Goal: Check status: Check status

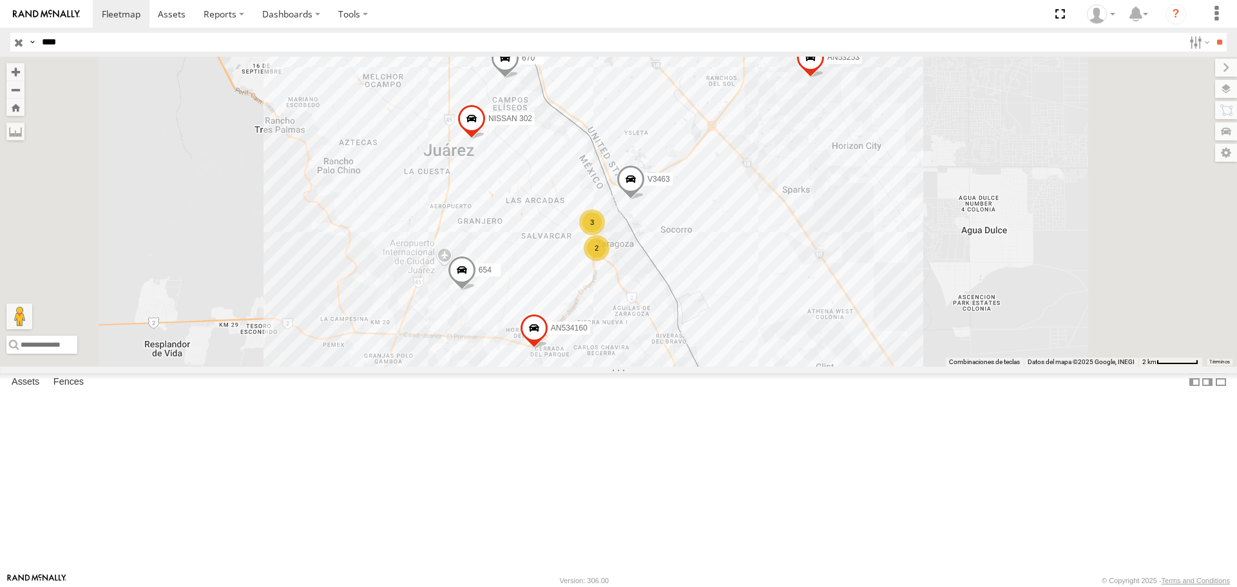
click at [1211, 33] on input "**" at bounding box center [1218, 42] width 15 height 19
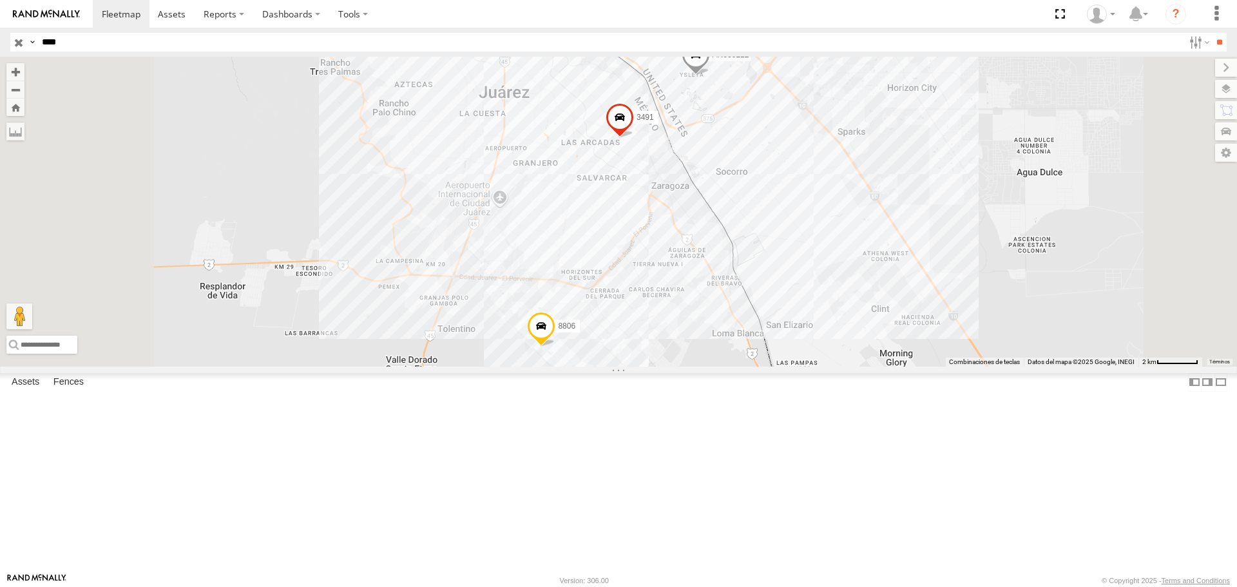
click at [0, 0] on div "FLEX SUR" at bounding box center [0, 0] width 0 height 0
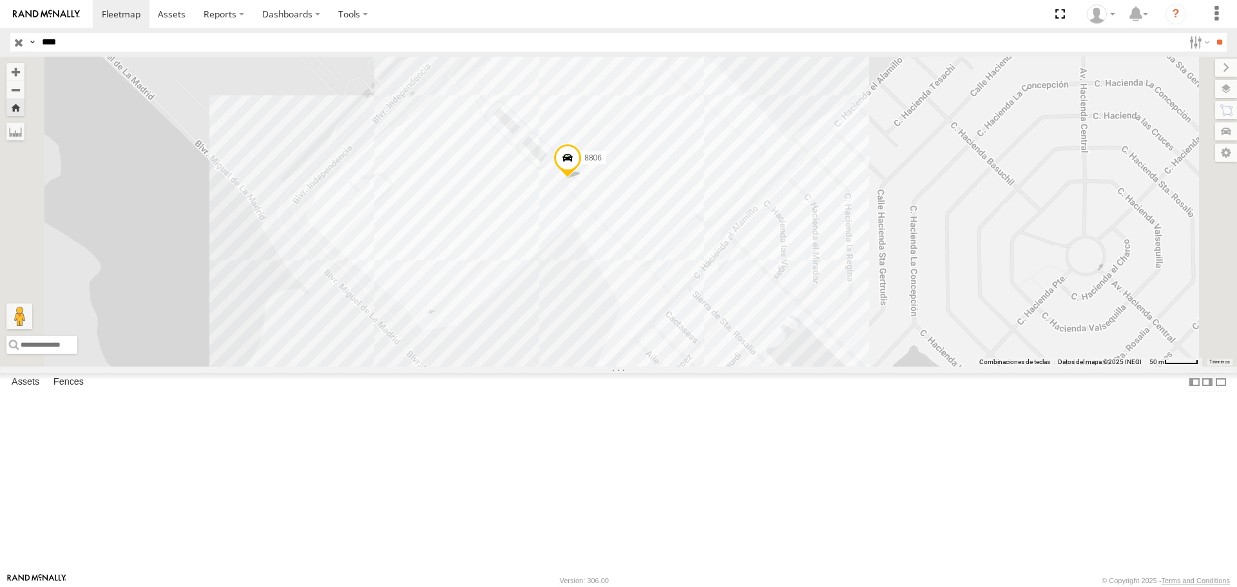
drag, startPoint x: 82, startPoint y: 47, endPoint x: 0, endPoint y: 42, distance: 82.0
click at [0, 44] on header "Search Query Asset ID Asset Label Registration Manufacturer Model VIN Job ID IP" at bounding box center [618, 42] width 1237 height 29
click at [1211, 33] on input "**" at bounding box center [1218, 42] width 15 height 19
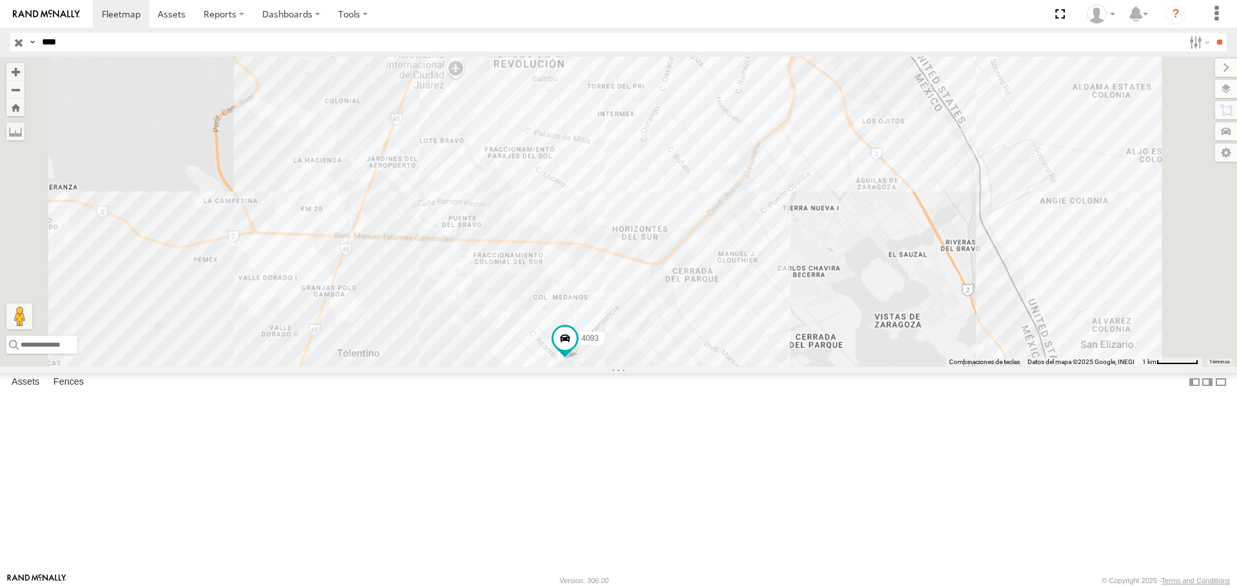
click at [0, 0] on div "FOXCONN" at bounding box center [0, 0] width 0 height 0
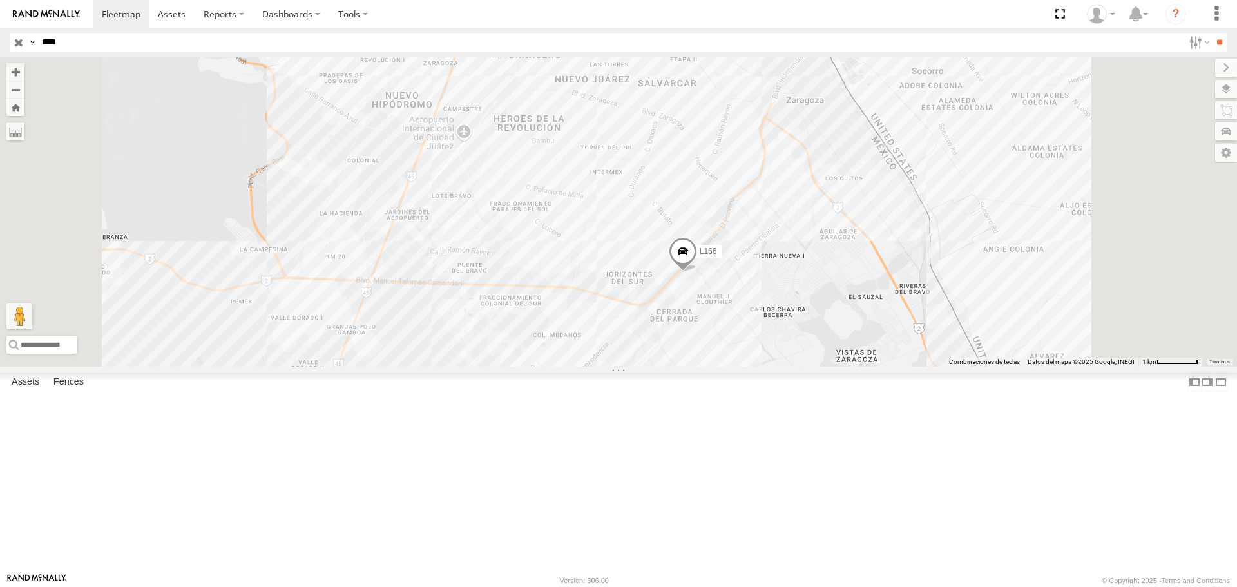
click at [0, 35] on header "Search Query Asset ID Asset Label Registration Manufacturer Model VIN Job ID IP" at bounding box center [618, 42] width 1237 height 29
click at [1211, 33] on input "**" at bounding box center [1218, 42] width 15 height 19
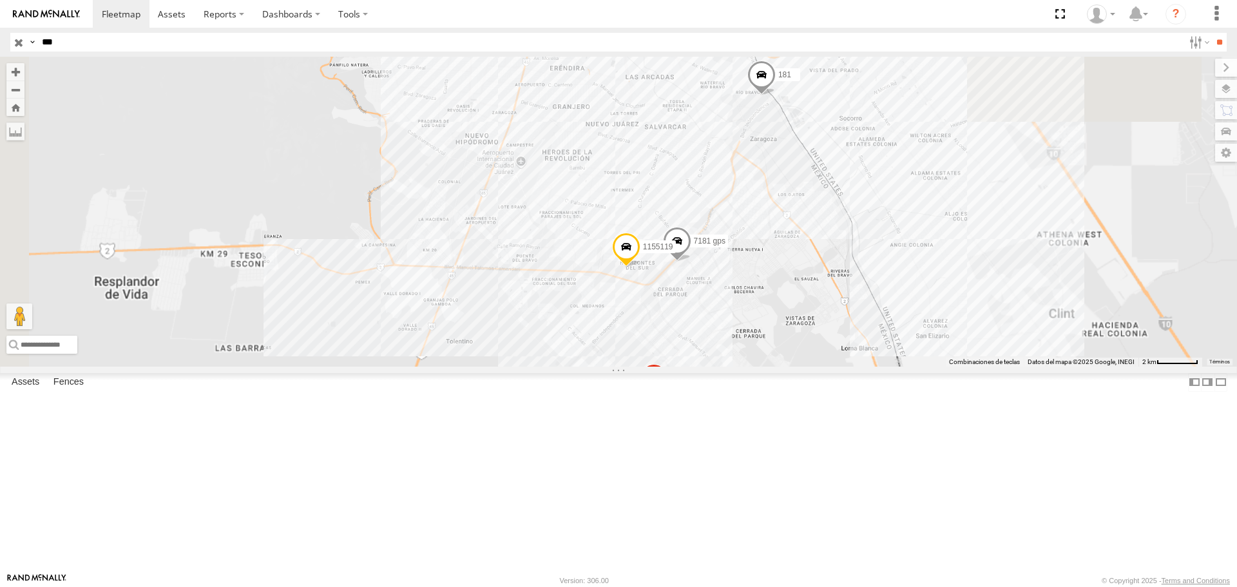
click at [0, 0] on div "FOXCONN" at bounding box center [0, 0] width 0 height 0
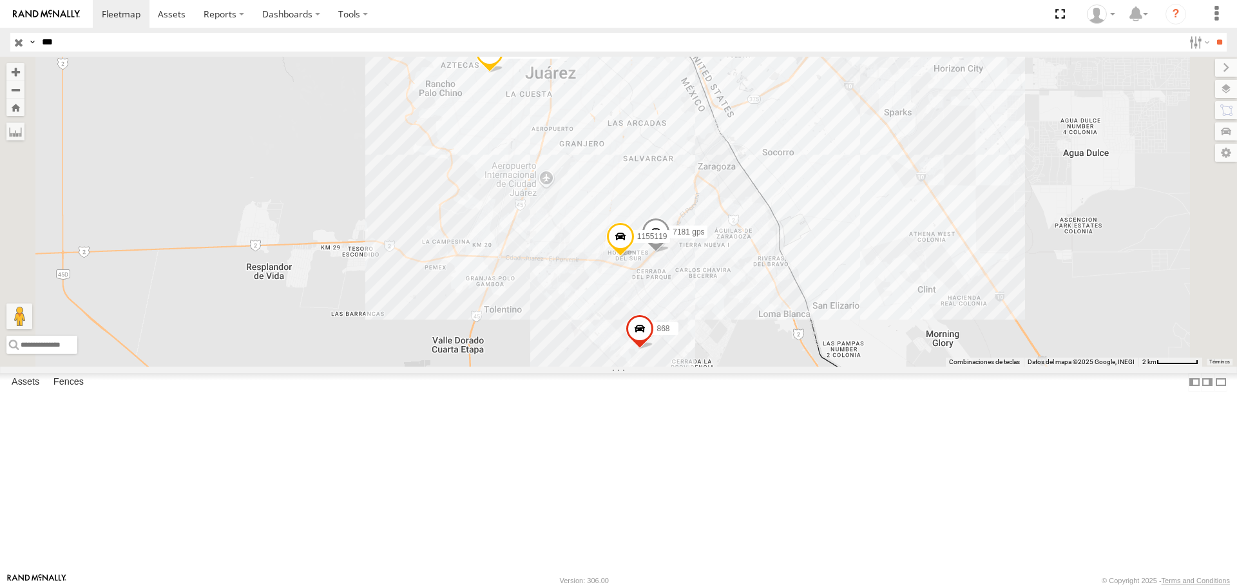
click at [0, 0] on div "181" at bounding box center [0, 0] width 0 height 0
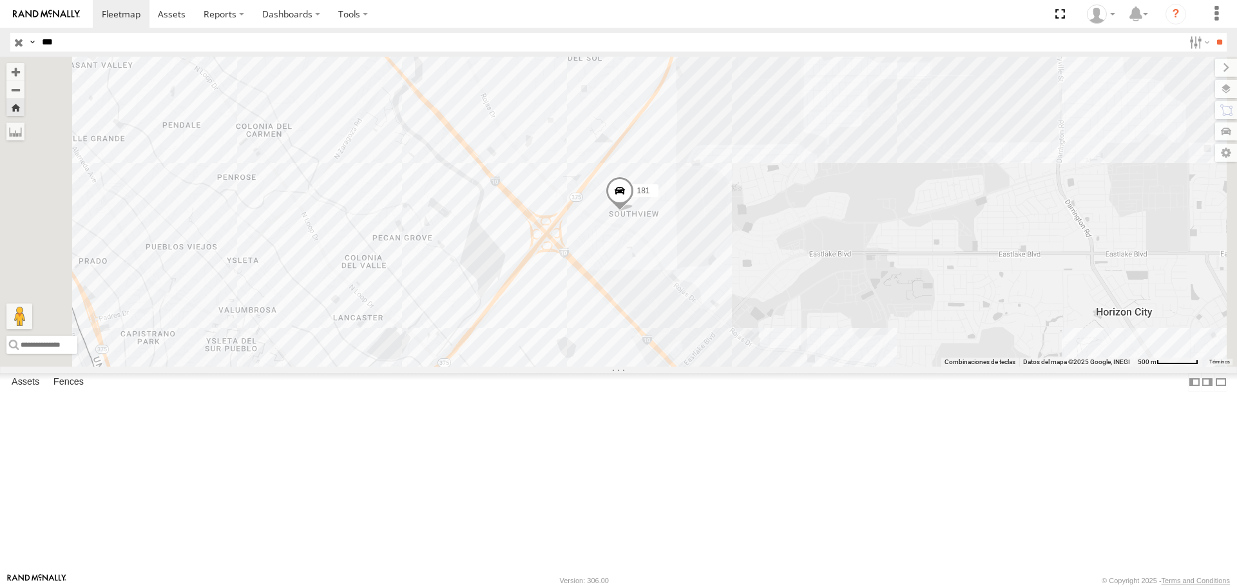
click at [0, 0] on div "Asset Current Location" at bounding box center [0, 0] width 0 height 0
drag, startPoint x: 64, startPoint y: 50, endPoint x: 1, endPoint y: 46, distance: 62.6
click at [19, 43] on div "Search Query Asset ID Asset Label Registration Manufacturer Model VIN Job ID Dr…" at bounding box center [610, 42] width 1201 height 19
click at [1211, 33] on input "**" at bounding box center [1218, 42] width 15 height 19
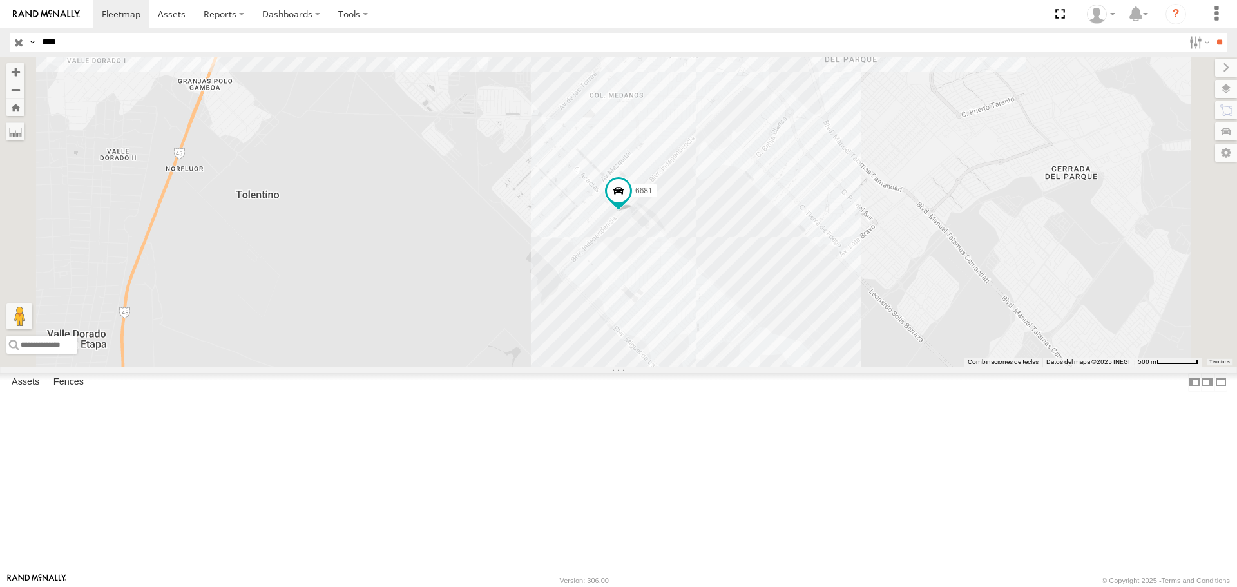
click at [0, 0] on div "FLEX NORTE" at bounding box center [0, 0] width 0 height 0
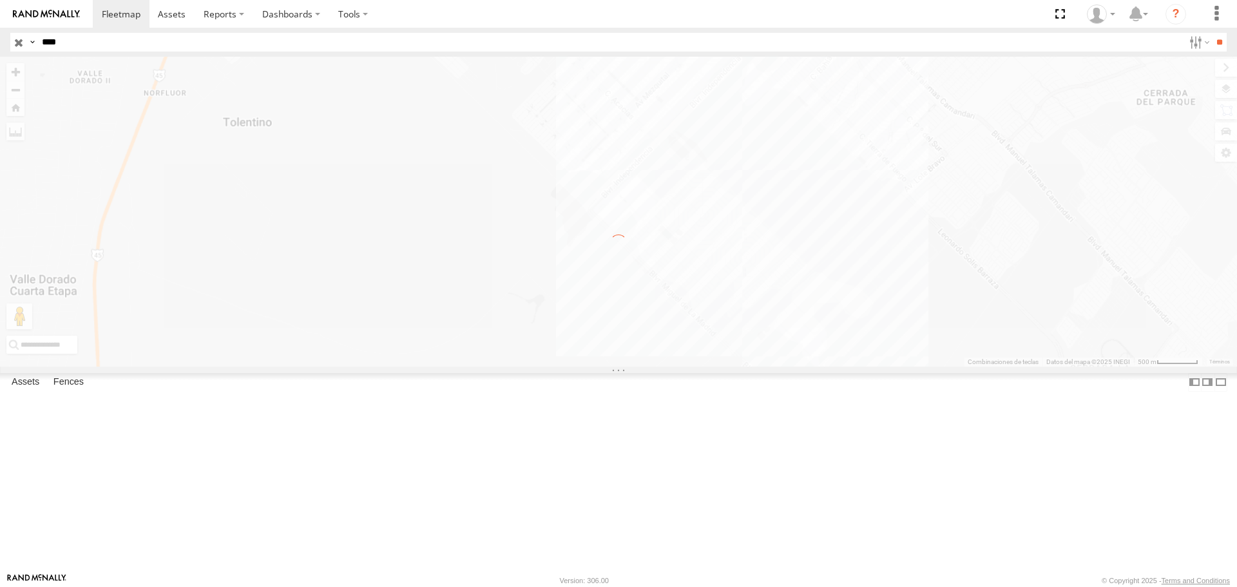
drag, startPoint x: 63, startPoint y: 43, endPoint x: 8, endPoint y: 46, distance: 54.8
click at [0, 44] on header "Search Query Asset ID Asset Label Registration Manufacturer Model VIN Job ID IP" at bounding box center [618, 42] width 1237 height 29
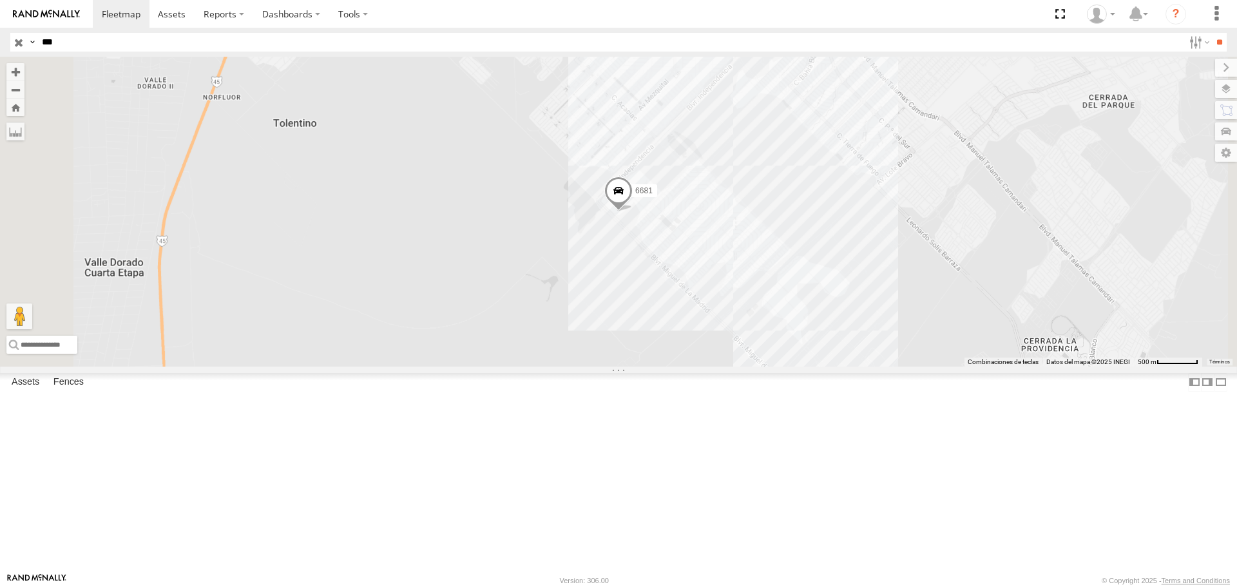
click at [1211, 33] on input "**" at bounding box center [1218, 42] width 15 height 19
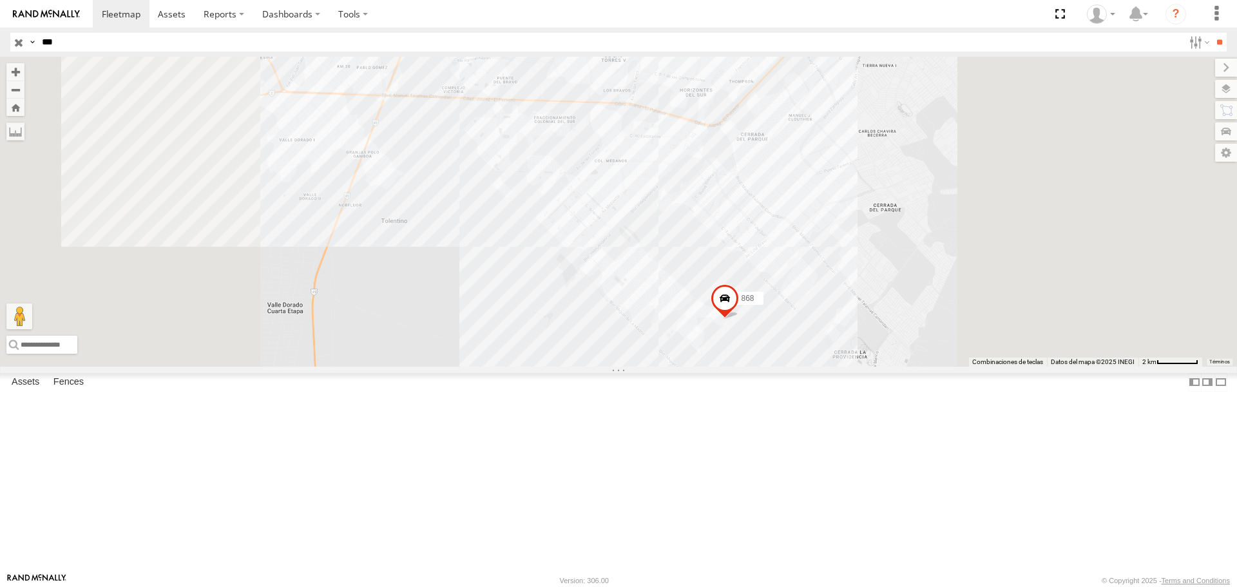
drag, startPoint x: 72, startPoint y: 76, endPoint x: 74, endPoint y: 85, distance: 9.2
click at [0, 0] on div "181" at bounding box center [0, 0] width 0 height 0
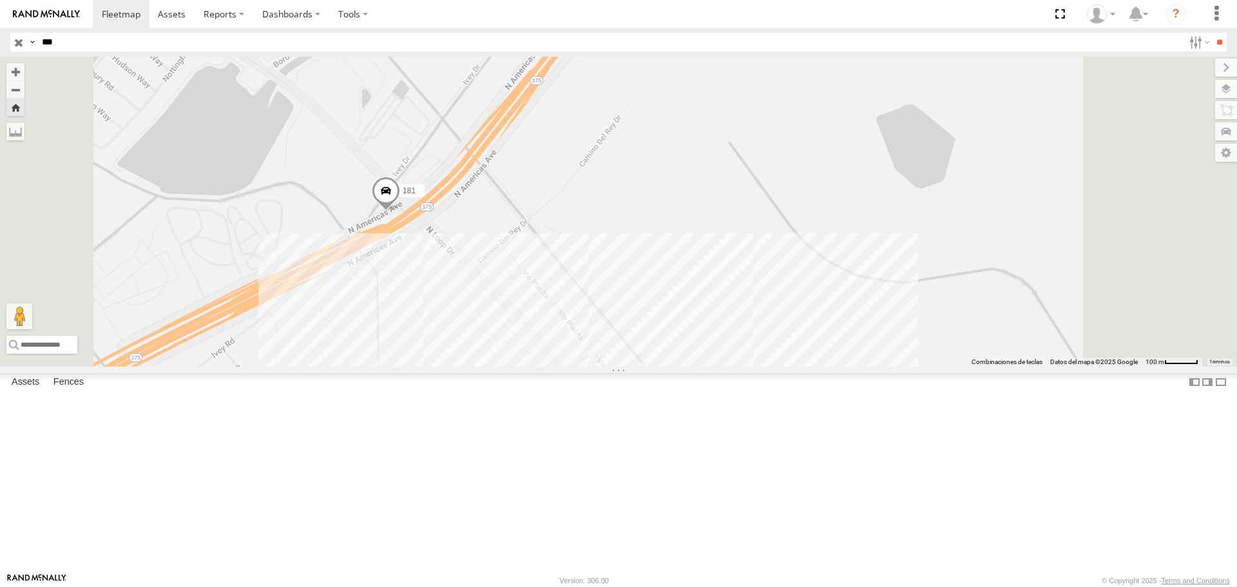
drag, startPoint x: 50, startPoint y: 52, endPoint x: 0, endPoint y: 59, distance: 50.1
click at [0, 55] on header "Search Query Asset ID Asset Label Registration Manufacturer Model VIN Job ID IP" at bounding box center [618, 42] width 1237 height 29
drag, startPoint x: 57, startPoint y: 46, endPoint x: 5, endPoint y: 47, distance: 51.5
click at [0, 47] on header "Search Query Asset ID Asset Label Registration Manufacturer Model VIN Job ID IP" at bounding box center [618, 42] width 1237 height 29
click at [1211, 33] on input "**" at bounding box center [1218, 42] width 15 height 19
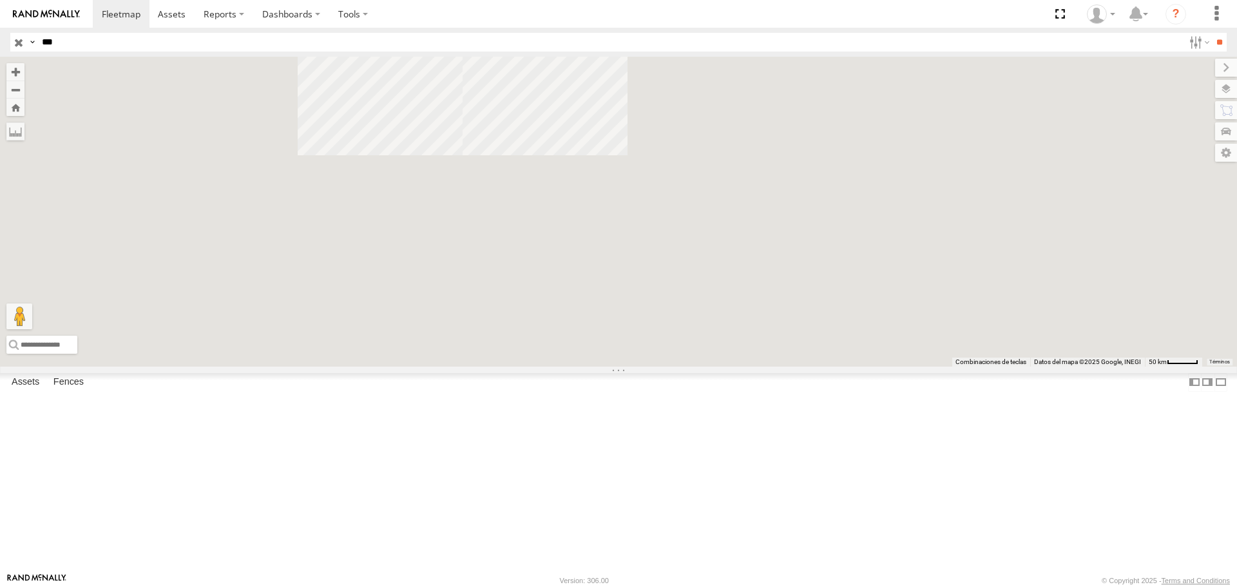
click at [0, 0] on div "FLEX SUR" at bounding box center [0, 0] width 0 height 0
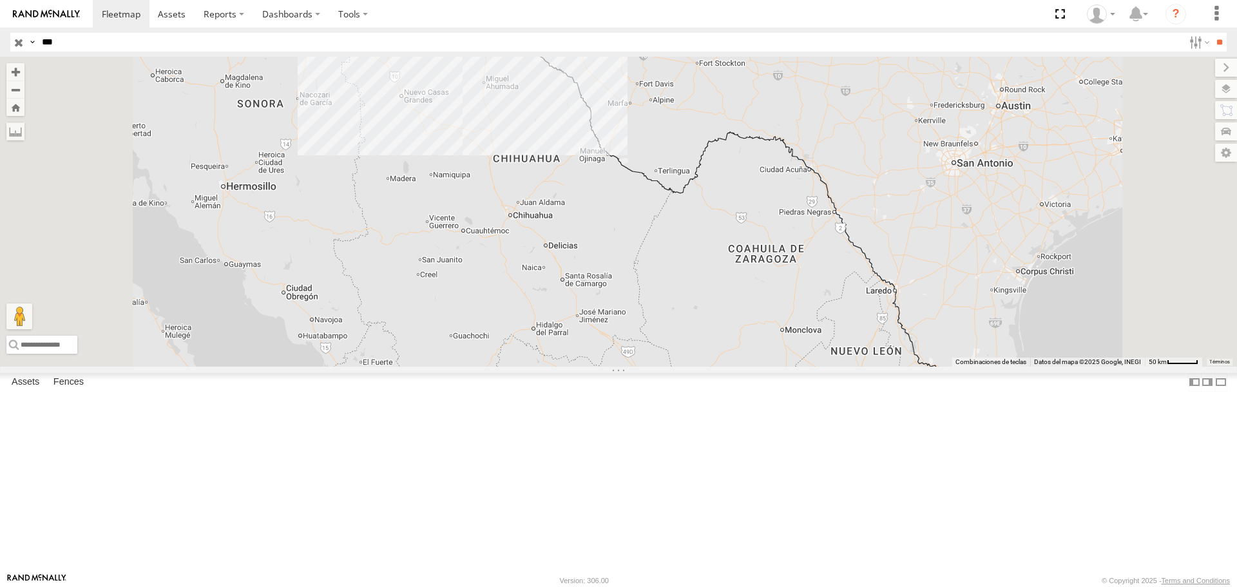
drag, startPoint x: 67, startPoint y: 50, endPoint x: 12, endPoint y: 50, distance: 54.7
click at [51, 50] on input "***" at bounding box center [610, 42] width 1146 height 19
type input "*"
click at [1211, 33] on input "**" at bounding box center [1218, 42] width 15 height 19
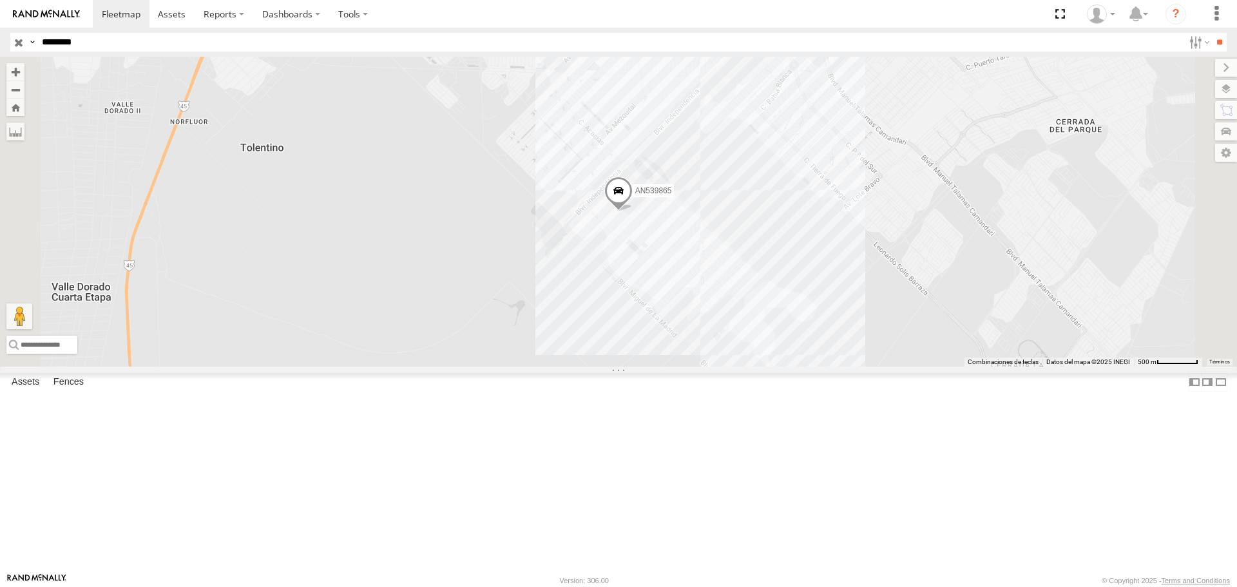
click at [0, 0] on div "AN539865" at bounding box center [0, 0] width 0 height 0
drag, startPoint x: 63, startPoint y: 36, endPoint x: 0, endPoint y: 36, distance: 63.1
click at [0, 33] on header "Search Query Asset ID Asset Label Registration Manufacturer Model VIN Job ID IP" at bounding box center [618, 42] width 1237 height 29
drag, startPoint x: 91, startPoint y: 44, endPoint x: 0, endPoint y: 53, distance: 91.2
click at [35, 52] on header "Search Query Asset ID Asset Label Registration Manufacturer Model VIN Job ID IP" at bounding box center [618, 42] width 1237 height 29
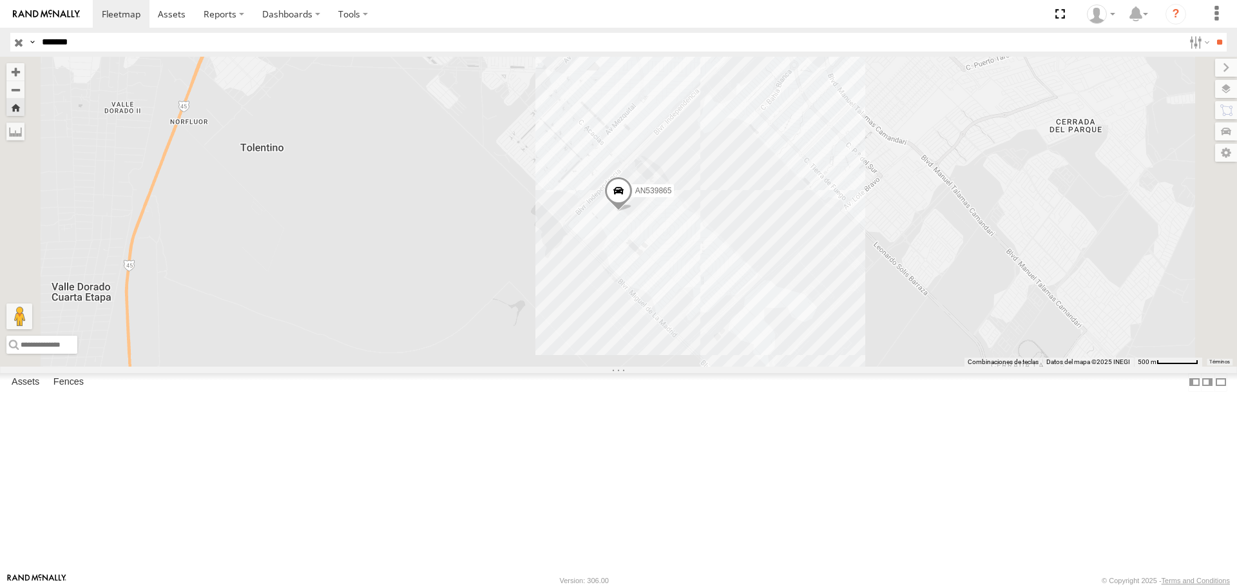
click at [1211, 33] on input "**" at bounding box center [1218, 42] width 15 height 19
drag, startPoint x: 120, startPoint y: 40, endPoint x: 1, endPoint y: 29, distance: 119.6
click at [0, 30] on header "Search Query Asset ID Asset Label Registration Manufacturer Model VIN Job ID IP" at bounding box center [618, 42] width 1237 height 29
click at [1211, 33] on input "**" at bounding box center [1218, 42] width 15 height 19
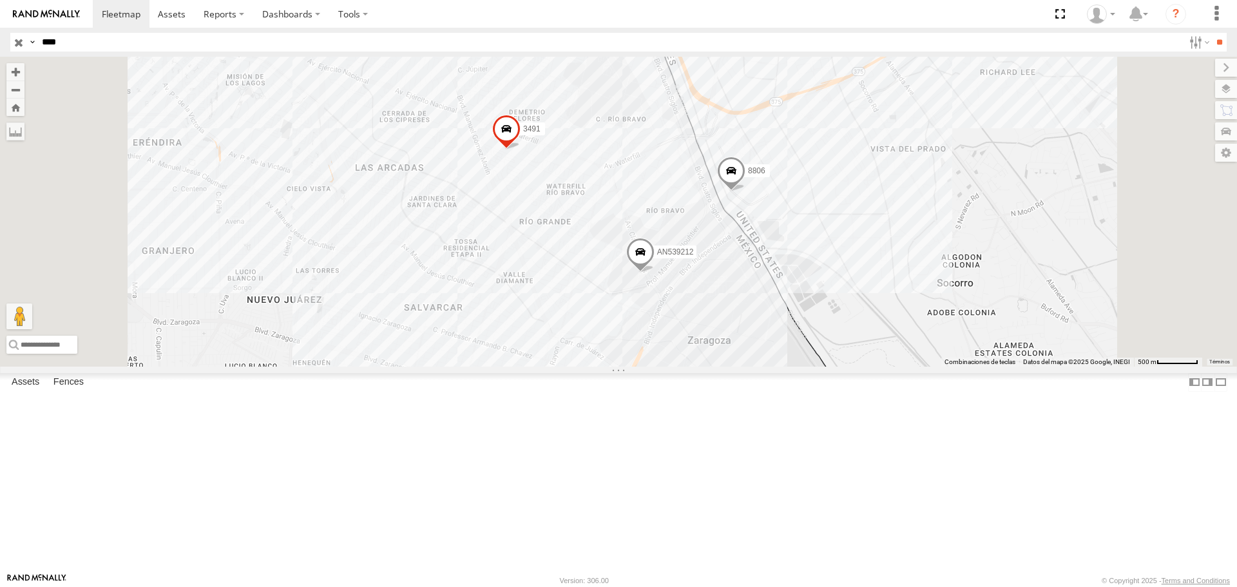
click at [0, 0] on div "8806" at bounding box center [0, 0] width 0 height 0
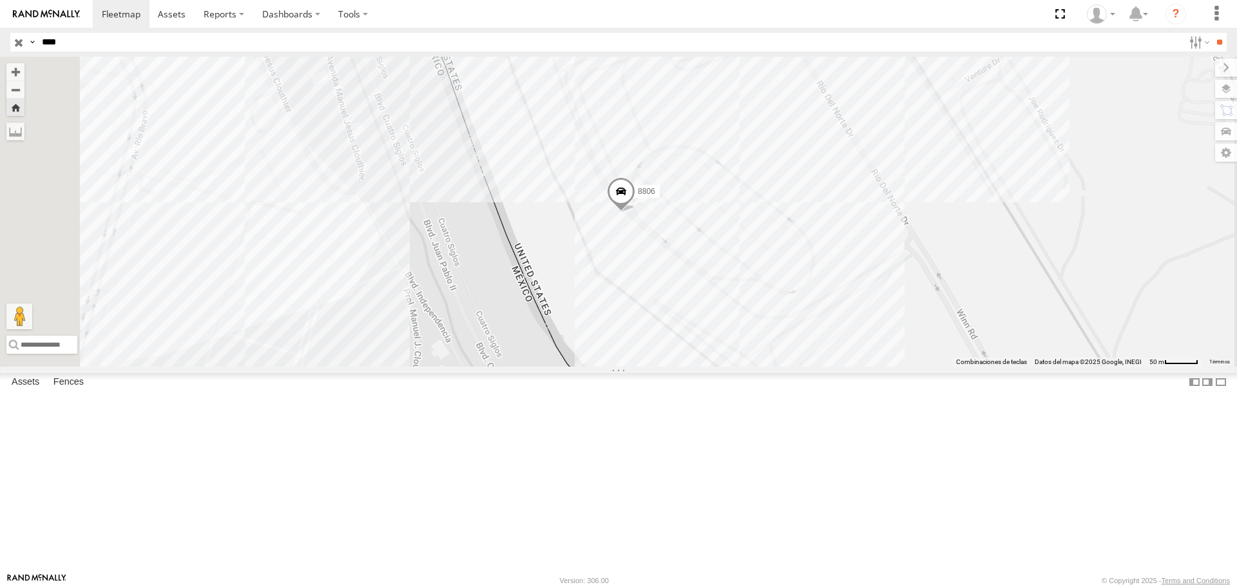
drag, startPoint x: 93, startPoint y: 49, endPoint x: 6, endPoint y: 48, distance: 87.6
click at [26, 48] on div "Search Query Asset ID Asset Label Registration Manufacturer Model VIN Job ID Dr…" at bounding box center [610, 42] width 1201 height 19
click at [1211, 33] on input "**" at bounding box center [1218, 42] width 15 height 19
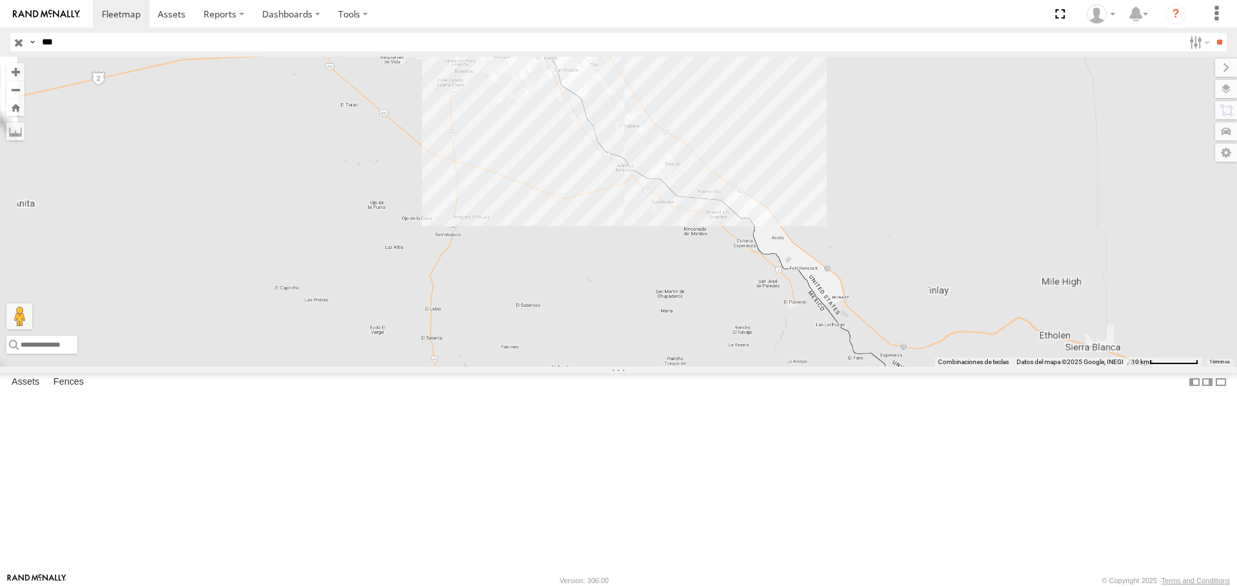
drag, startPoint x: 761, startPoint y: 164, endPoint x: 759, endPoint y: 247, distance: 83.1
click at [760, 236] on div "AN538092" at bounding box center [618, 211] width 1237 height 309
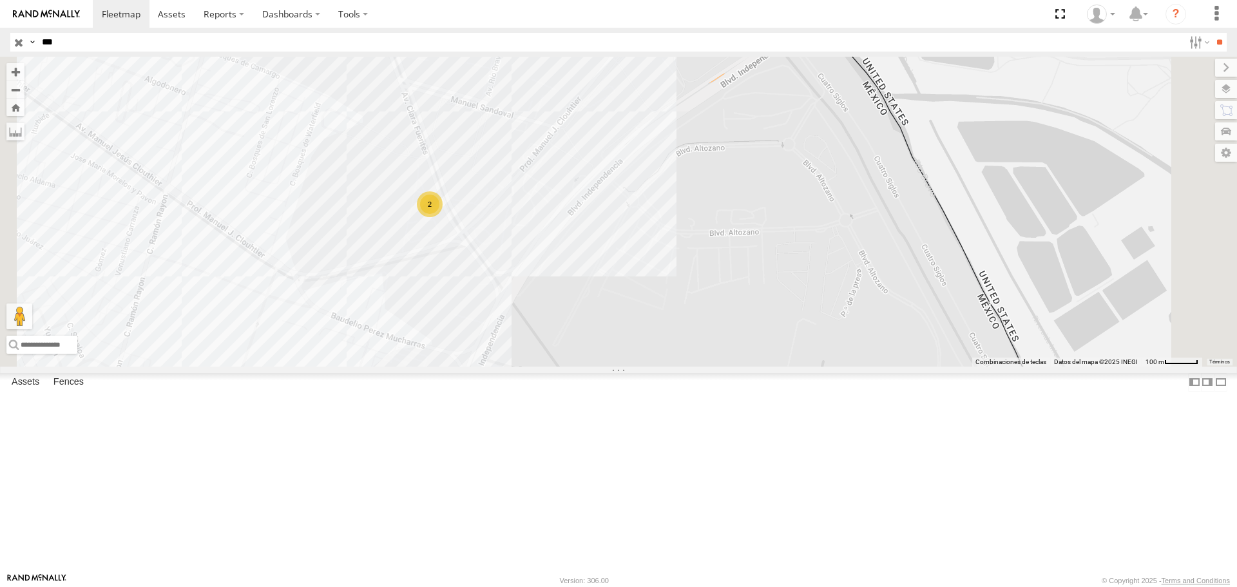
click at [35, 49] on div "Search Query Asset ID Asset Label Registration Manufacturer Model VIN Job ID Dr…" at bounding box center [610, 42] width 1201 height 19
click at [1211, 33] on input "**" at bounding box center [1218, 42] width 15 height 19
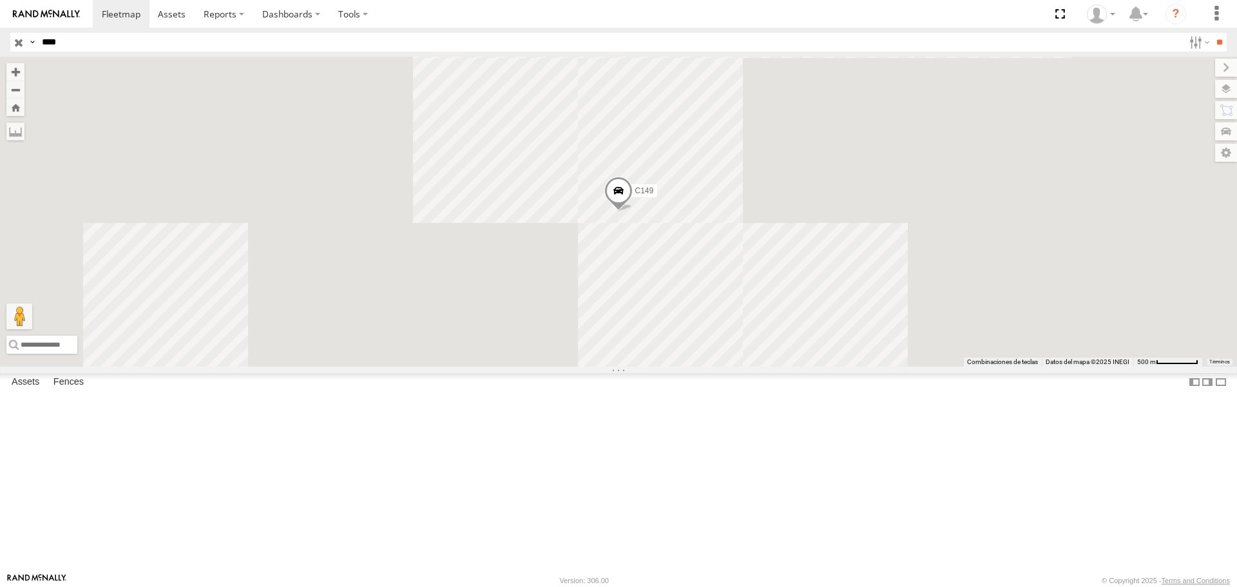
click at [0, 0] on div "C149" at bounding box center [0, 0] width 0 height 0
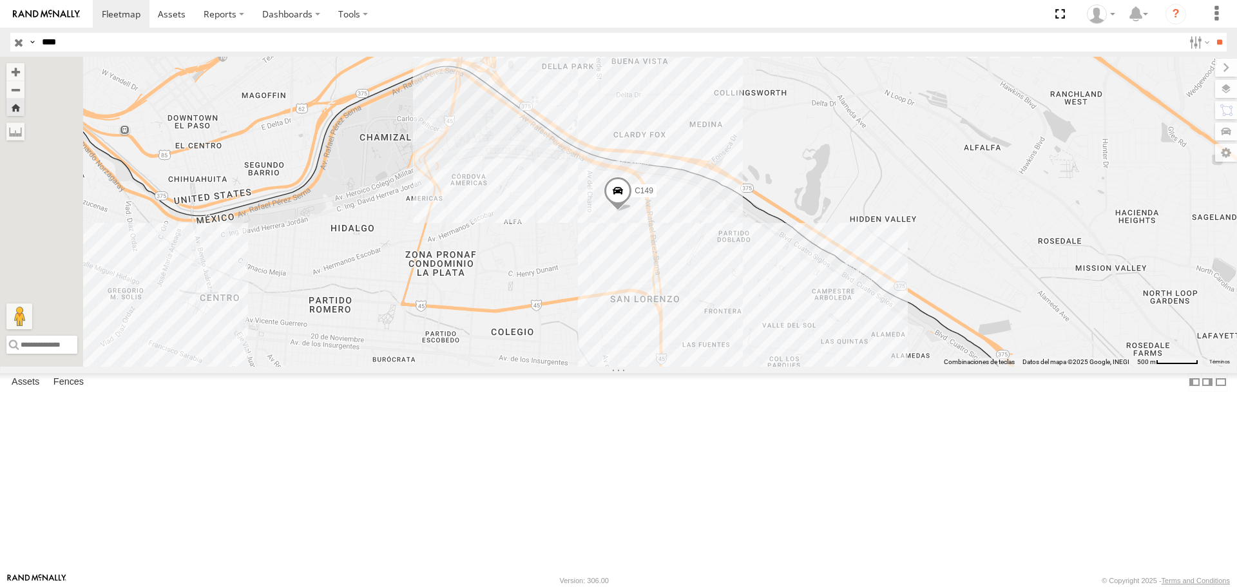
drag, startPoint x: 128, startPoint y: 46, endPoint x: 0, endPoint y: 50, distance: 127.6
click at [0, 52] on header "Search Query Asset ID Asset Label Registration Manufacturer Model VIN Job ID IP" at bounding box center [618, 42] width 1237 height 29
click at [1211, 33] on input "**" at bounding box center [1218, 42] width 15 height 19
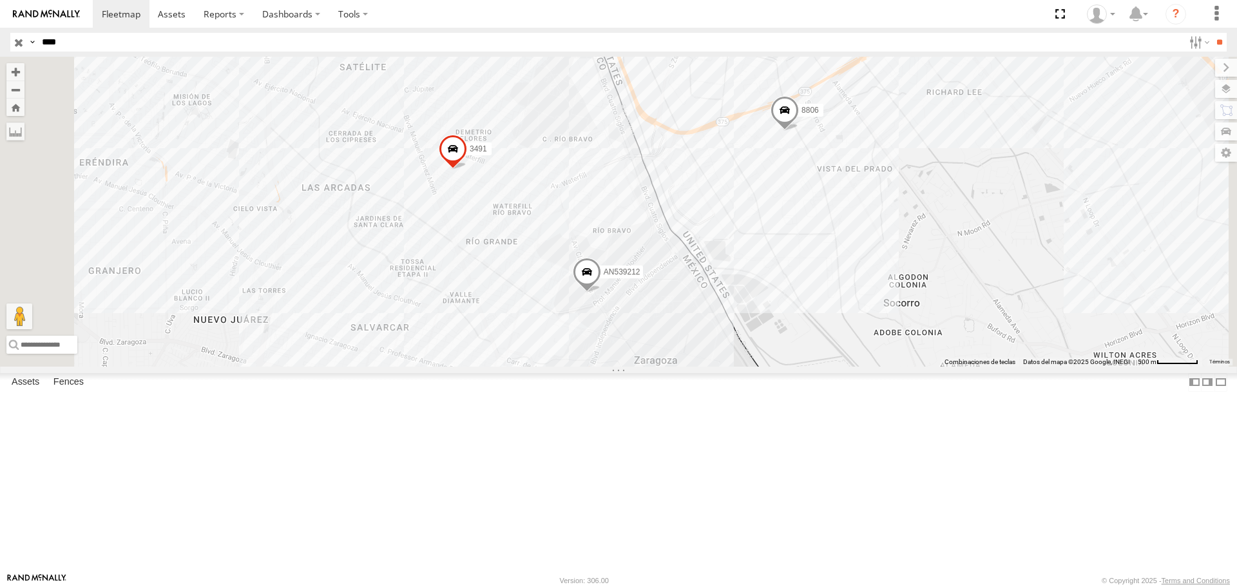
click at [0, 0] on div "AN539212 Cruce" at bounding box center [0, 0] width 0 height 0
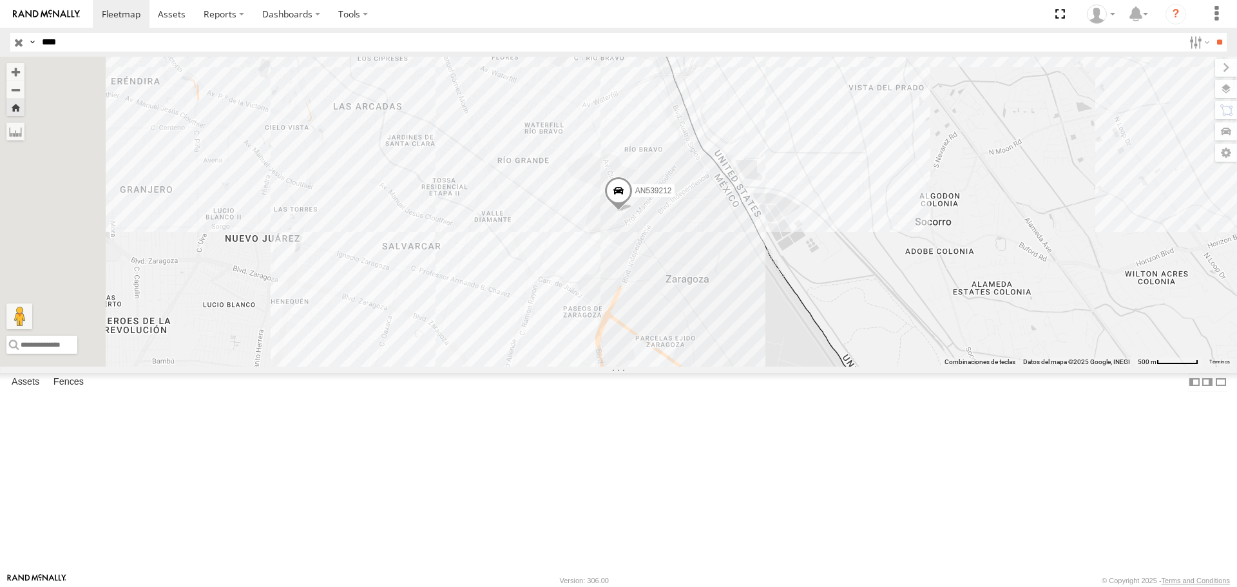
click at [0, 0] on div "8806" at bounding box center [0, 0] width 0 height 0
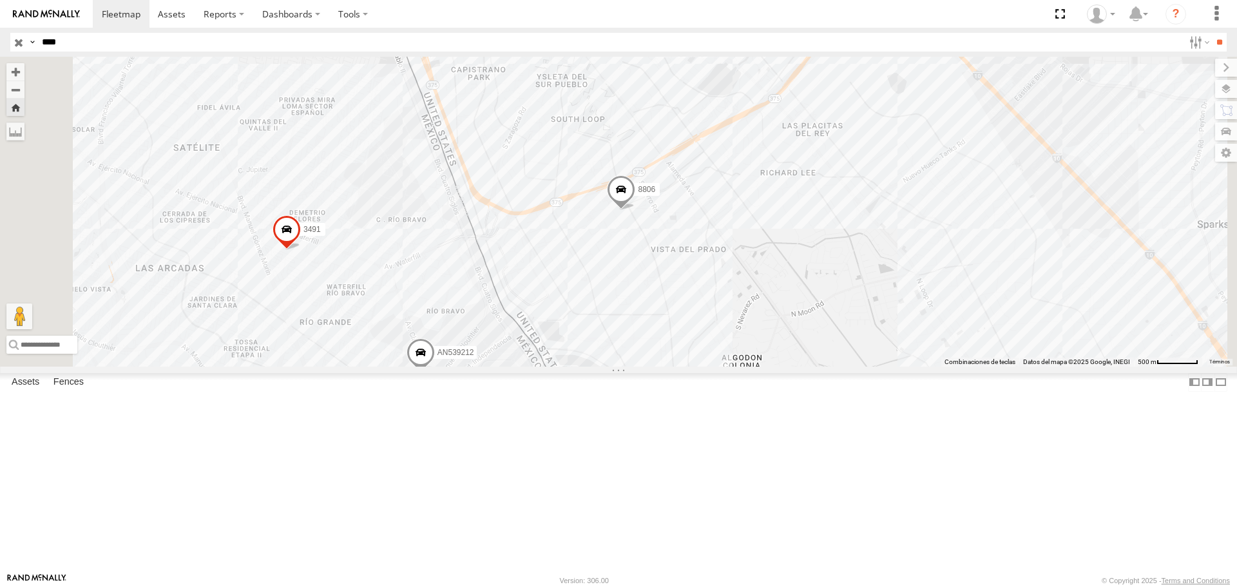
drag, startPoint x: 100, startPoint y: 37, endPoint x: 0, endPoint y: 38, distance: 99.8
click at [0, 38] on header "Search Query Asset ID Asset Label Registration Manufacturer Model VIN Job ID IP" at bounding box center [618, 42] width 1237 height 29
type input "***"
click at [1211, 33] on input "**" at bounding box center [1218, 42] width 15 height 19
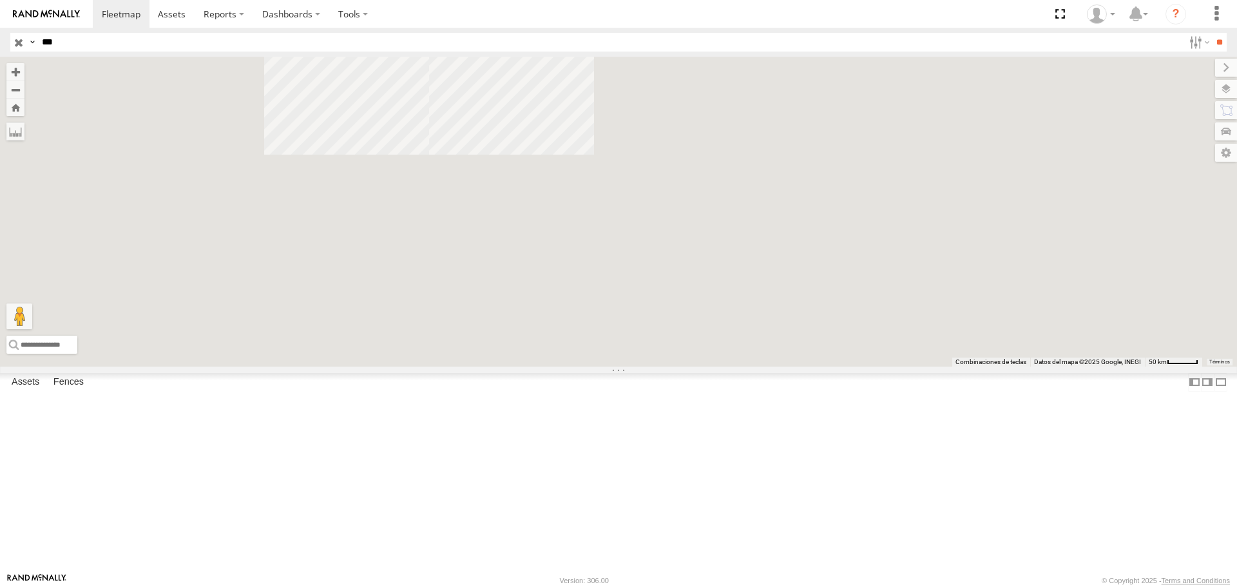
click at [0, 0] on div "599 FLEX SUR" at bounding box center [0, 0] width 0 height 0
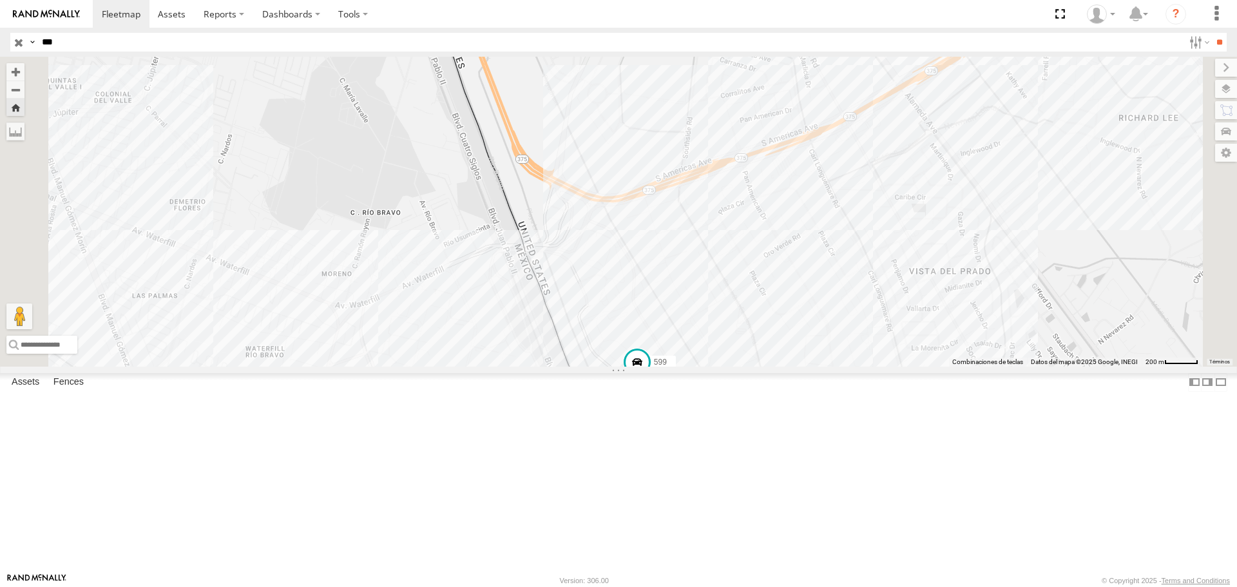
drag, startPoint x: 893, startPoint y: 444, endPoint x: 845, endPoint y: 451, distance: 48.7
click at [848, 366] on div "599" at bounding box center [618, 211] width 1237 height 309
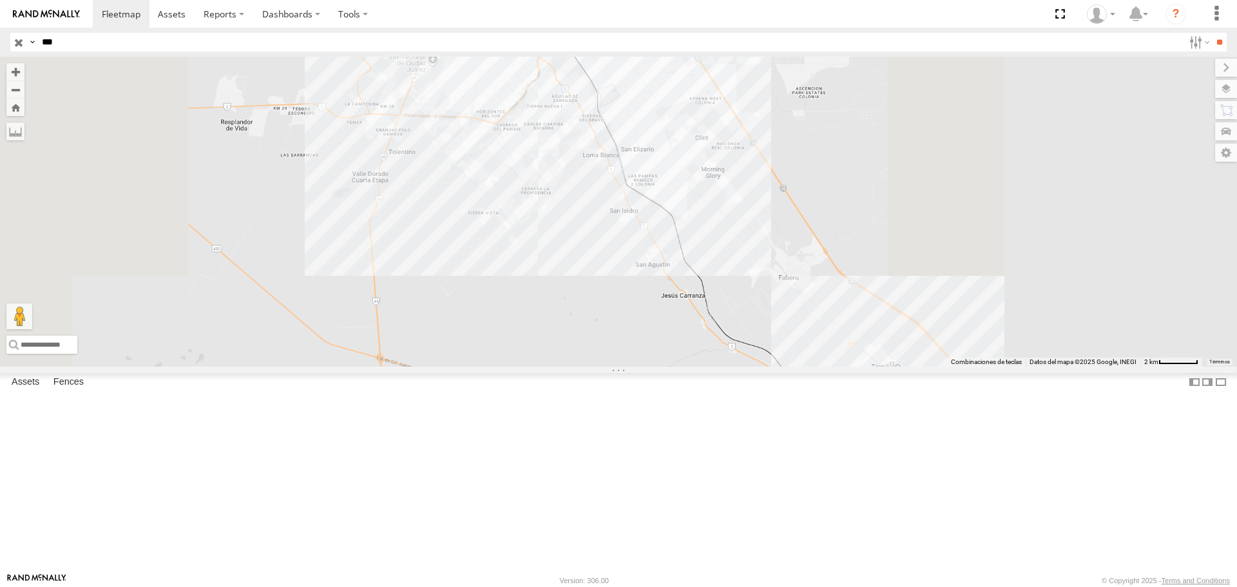
click at [636, 111] on div "AN532042" at bounding box center [618, 211] width 1237 height 309
drag, startPoint x: 665, startPoint y: 197, endPoint x: 674, endPoint y: 234, distance: 38.4
click at [672, 223] on div "AN532042" at bounding box center [618, 211] width 1237 height 309
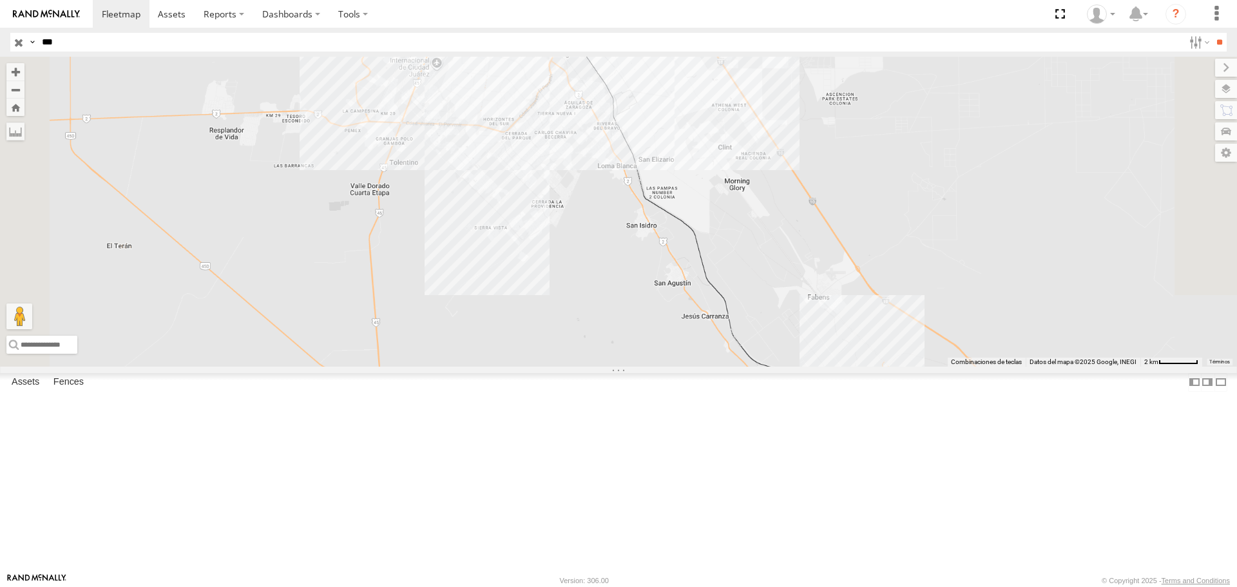
drag, startPoint x: 672, startPoint y: 163, endPoint x: 696, endPoint y: 245, distance: 85.8
click at [693, 224] on div "AN532042" at bounding box center [618, 211] width 1237 height 309
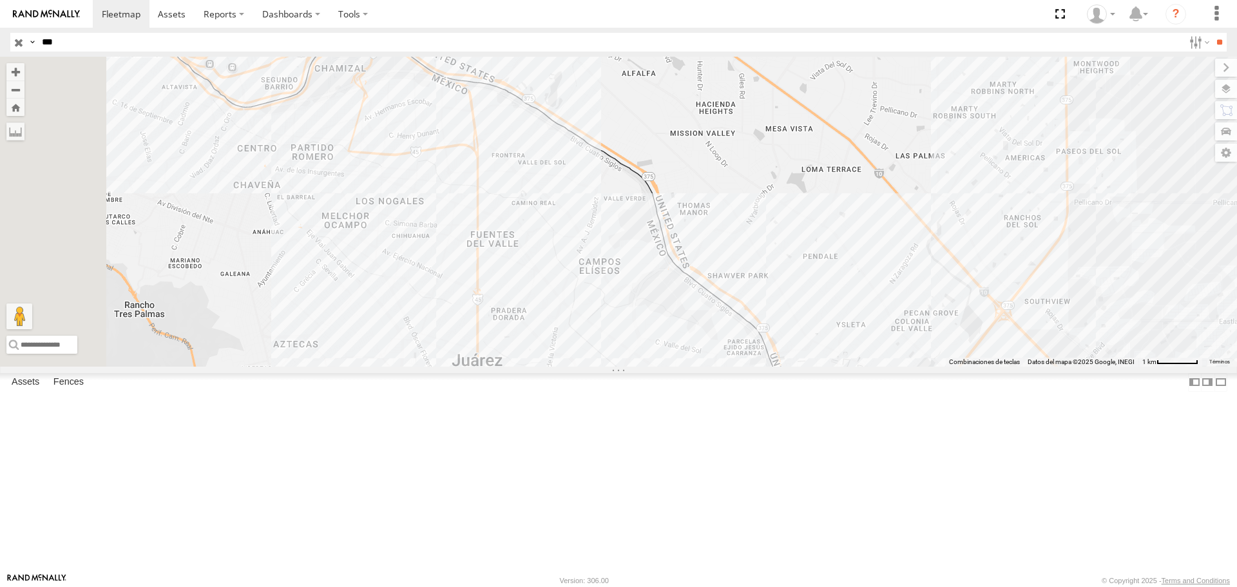
drag, startPoint x: 618, startPoint y: 186, endPoint x: 681, endPoint y: 240, distance: 83.6
click at [678, 238] on div "AN532042 599 806599DA380C AN531801 695 806599da55d4 2" at bounding box center [618, 211] width 1237 height 309
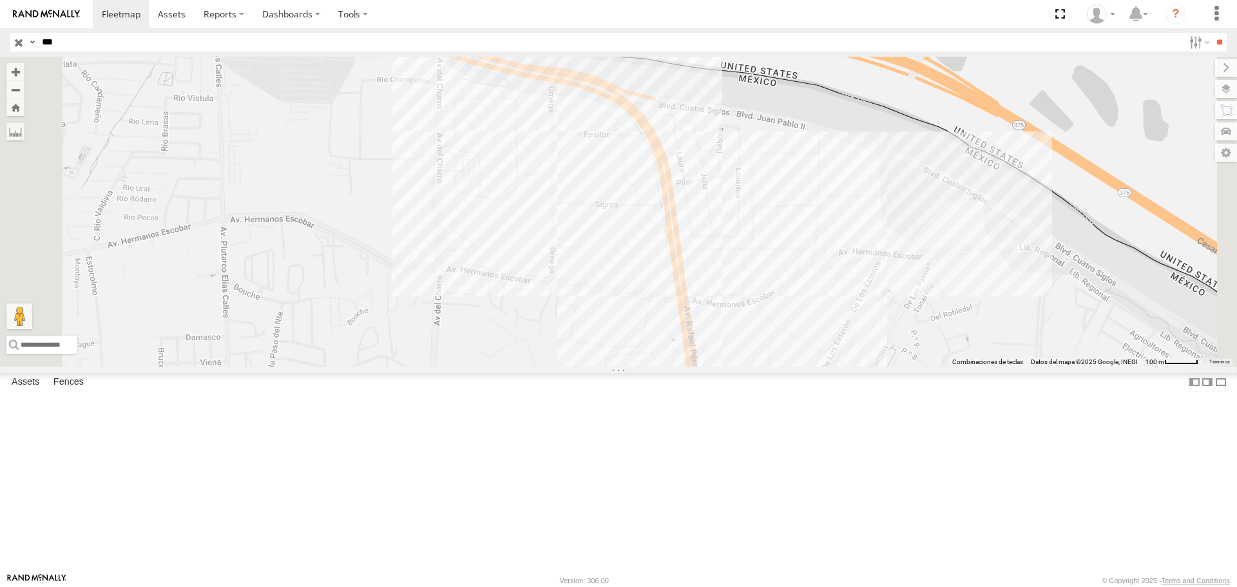
click at [21, 39] on input "button" at bounding box center [18, 42] width 17 height 19
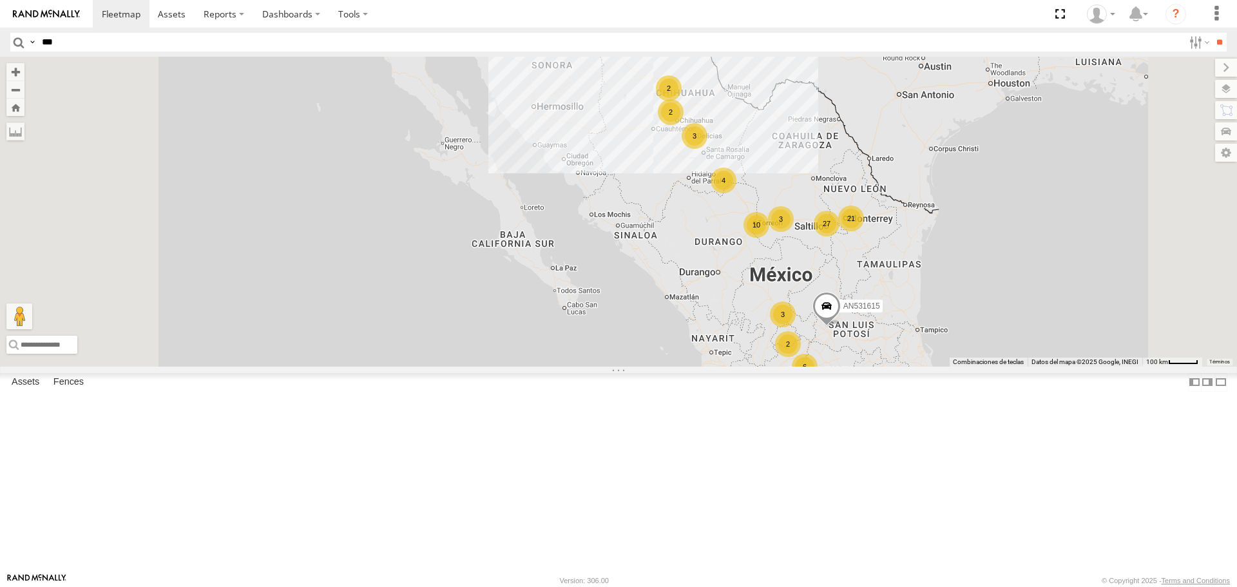
drag, startPoint x: 831, startPoint y: 145, endPoint x: 828, endPoint y: 203, distance: 58.1
click at [831, 198] on div "1031 10 6 4 27 3 4 3 21 3 2 AN531615 3 2 2 2 AN534838 F2771" at bounding box center [618, 211] width 1237 height 309
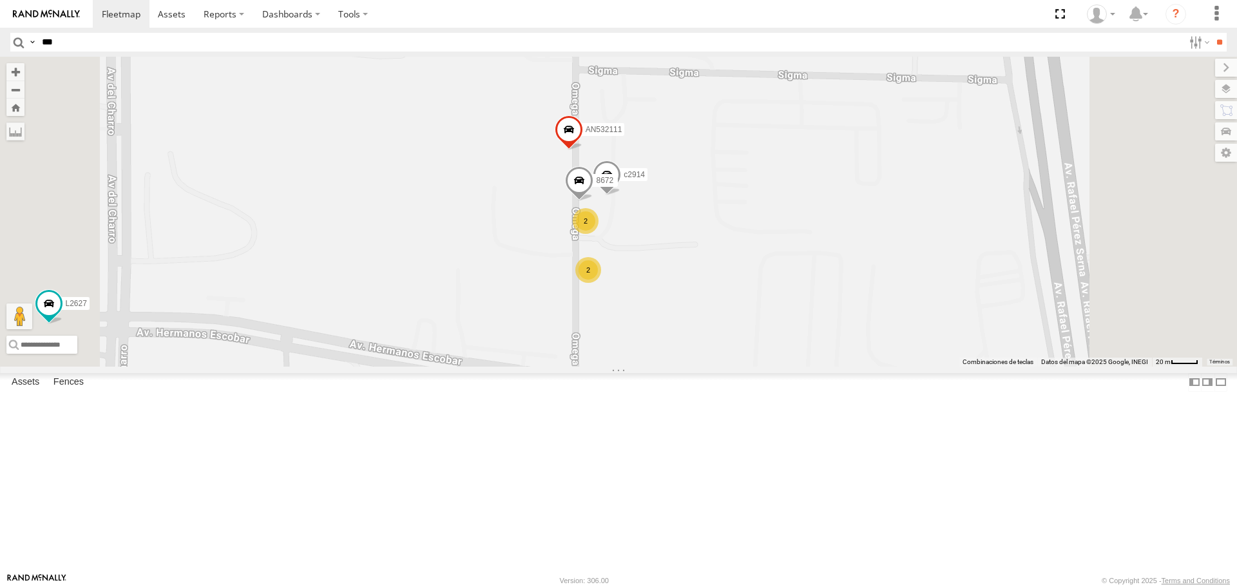
click at [816, 323] on div "AN531615 AN534838 F2771 AN531664 AN5310637 136 8682 AN538889 C444 3915 521 AN53…" at bounding box center [618, 211] width 1237 height 309
drag, startPoint x: 855, startPoint y: 298, endPoint x: 844, endPoint y: 401, distance: 104.2
click at [848, 361] on div "AN531615 AN534838 F2771 AN531664 AN5310637 136 8682 AN538889 C444 3915 521 AN53…" at bounding box center [618, 211] width 1237 height 309
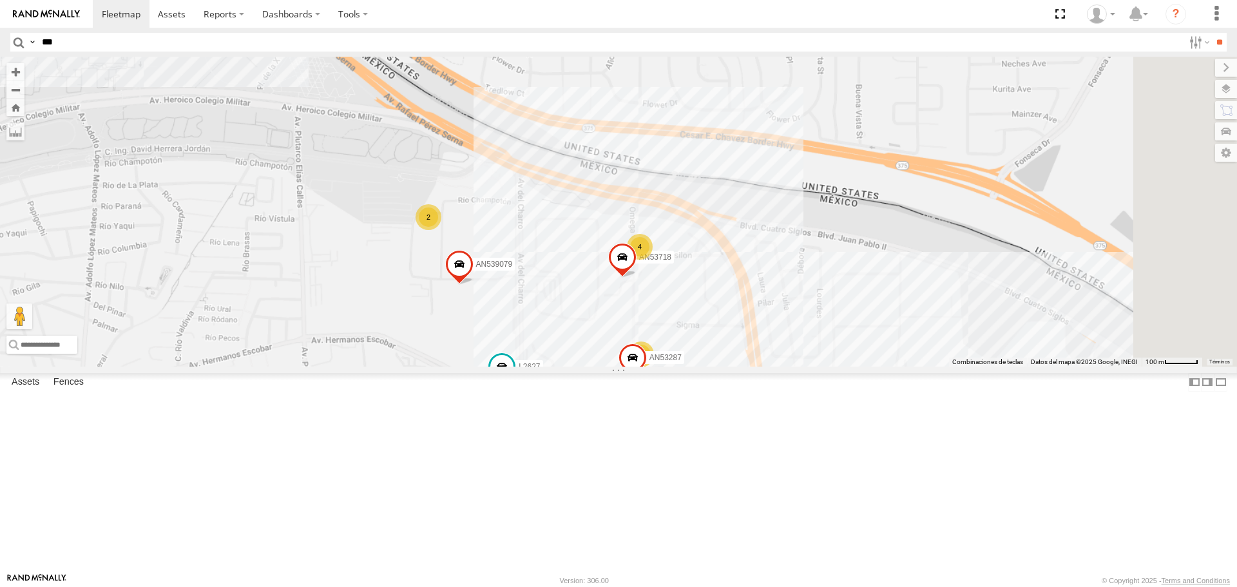
drag, startPoint x: 959, startPoint y: 372, endPoint x: 893, endPoint y: 369, distance: 66.4
click at [924, 366] on div "AN531615 AN534838 F2771 AN531664 AN5310637 136 8682 AN538889 C444 3915 521 AN53…" at bounding box center [618, 211] width 1237 height 309
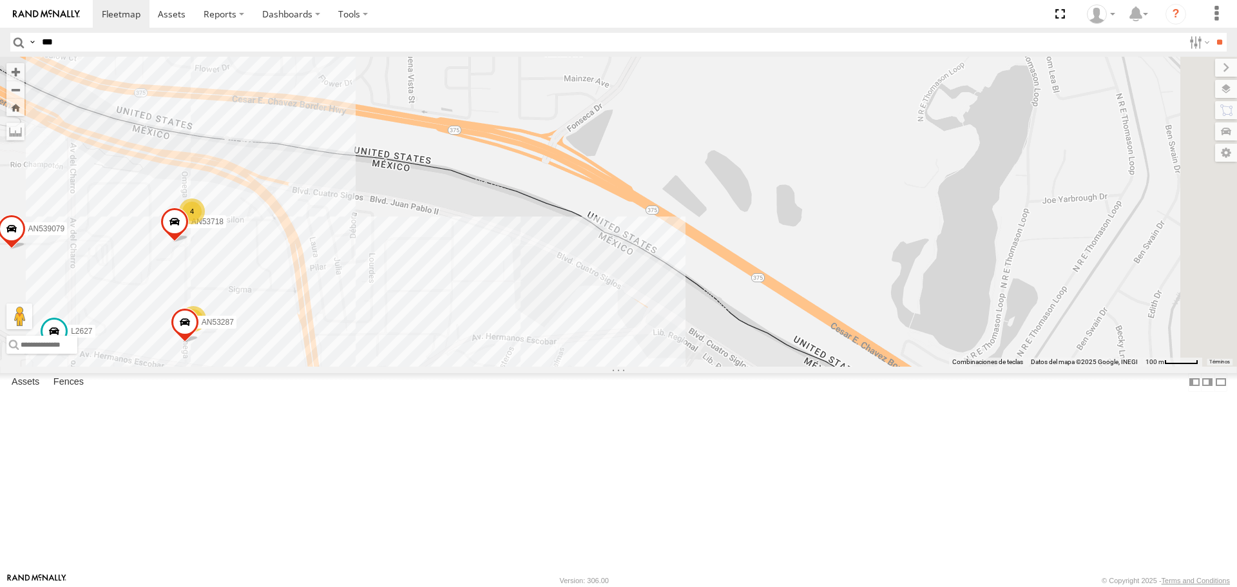
click at [863, 327] on div "AN531615 AN534838 F2771 AN531664 AN5310637 136 8682 AN538889 C444 3915 521 AN53…" at bounding box center [618, 211] width 1237 height 309
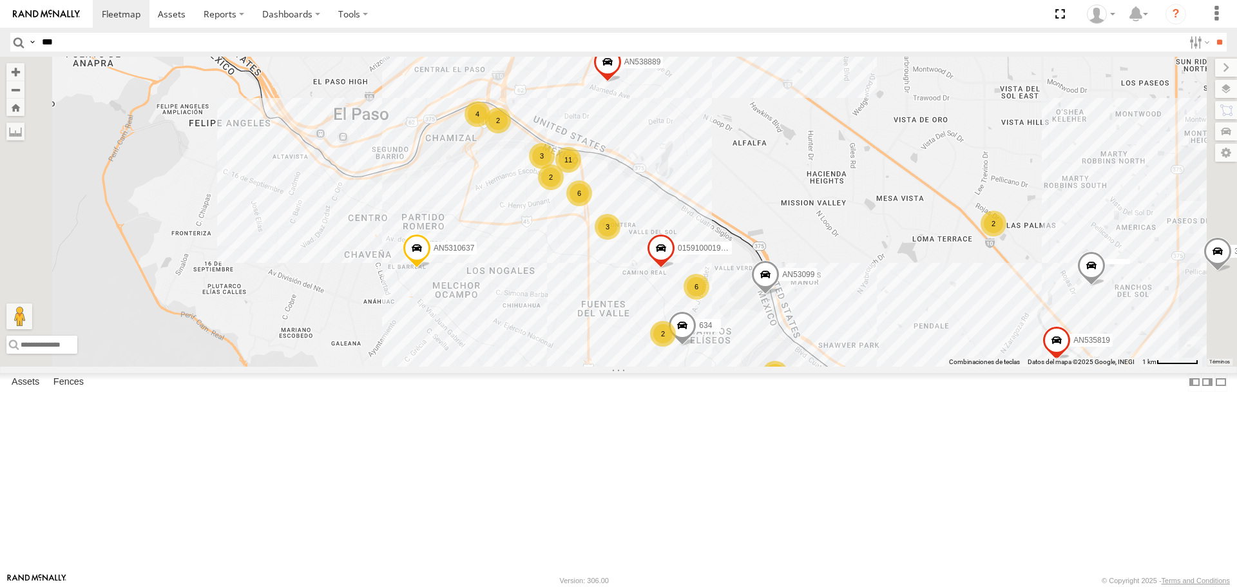
drag, startPoint x: 1028, startPoint y: 466, endPoint x: 962, endPoint y: 385, distance: 104.4
click at [990, 366] on div "AN531615 AN534838 F2771 AN531664 AN5310637 136 8682 AN538889 C444 3915 521 AN53…" at bounding box center [618, 211] width 1237 height 309
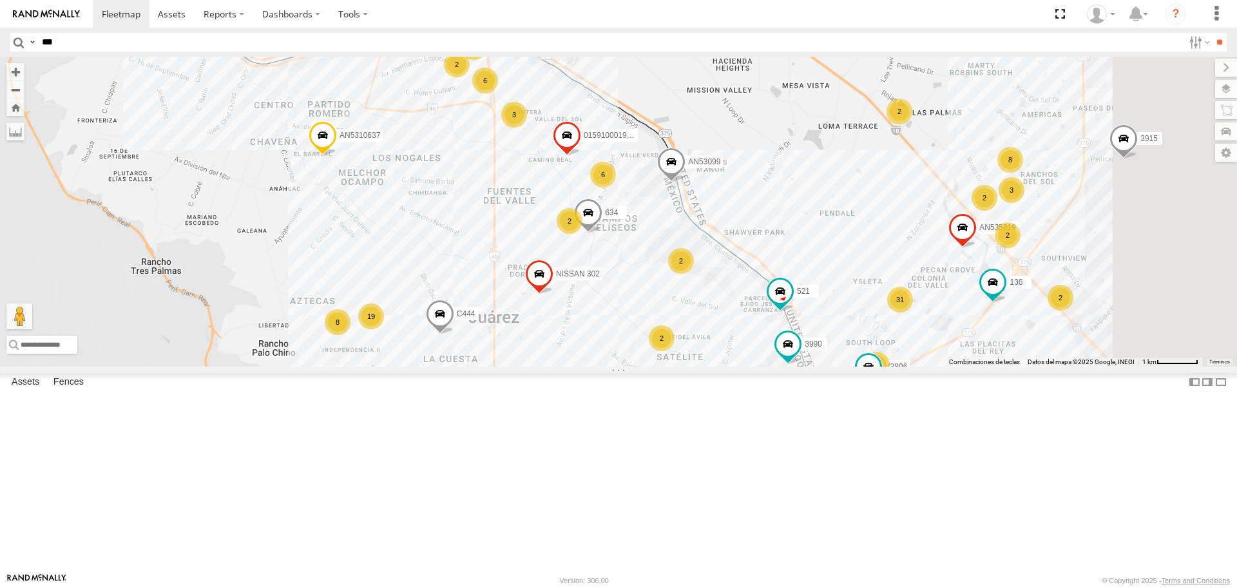
drag, startPoint x: 1000, startPoint y: 435, endPoint x: 991, endPoint y: 398, distance: 37.7
click at [991, 366] on div "AN531615 AN534838 F2771 AN531664 AN5310637 136 8682 AN538889 C444 3915 521 AN53…" at bounding box center [618, 211] width 1237 height 309
